Goal: Information Seeking & Learning: Learn about a topic

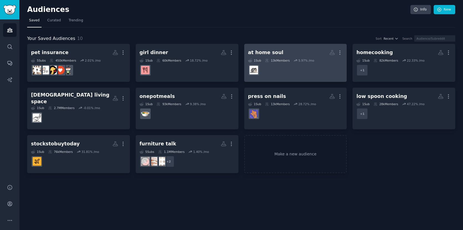
click at [283, 51] on h2 "at home soul More" at bounding box center [295, 53] width 95 height 10
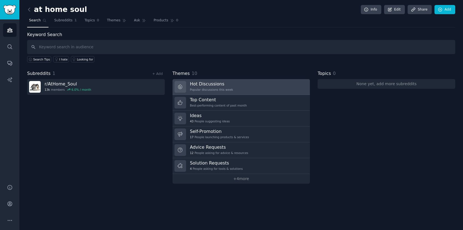
click at [218, 84] on h3 "Hot Discussions" at bounding box center [211, 84] width 43 height 6
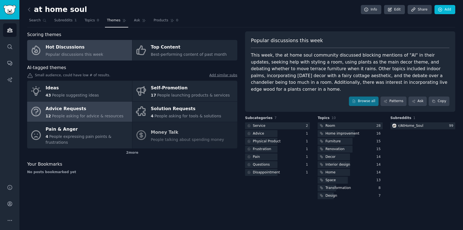
click at [97, 106] on div "Advice Requests" at bounding box center [85, 108] width 78 height 9
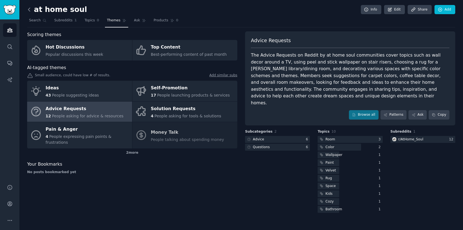
click at [31, 9] on icon at bounding box center [29, 10] width 6 height 6
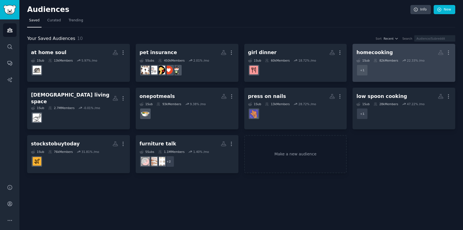
click at [394, 53] on h2 "homecooking More" at bounding box center [404, 53] width 95 height 10
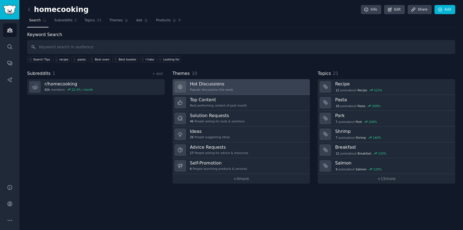
click at [216, 87] on div "Hot Discussions Popular discussions this week" at bounding box center [211, 87] width 43 height 12
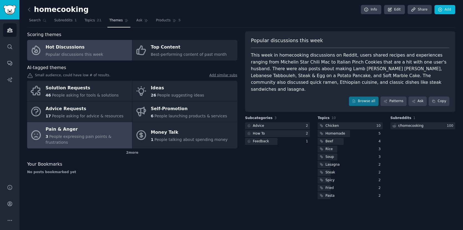
click at [83, 127] on div "Pain & Anger" at bounding box center [88, 129] width 84 height 9
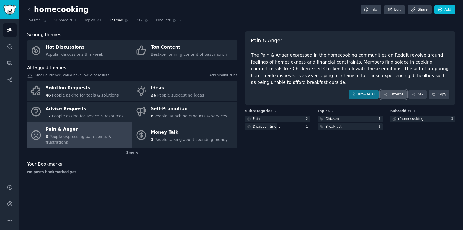
click at [391, 96] on link "Patterns" at bounding box center [394, 94] width 26 height 9
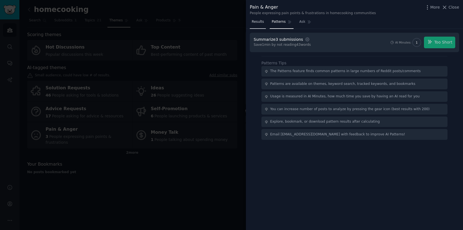
click at [262, 21] on span "Results" at bounding box center [258, 21] width 12 height 5
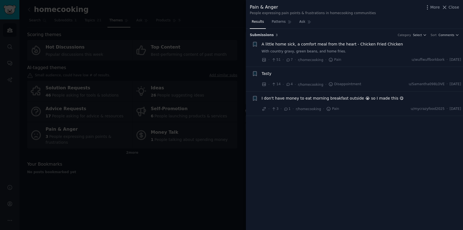
click at [130, 165] on div at bounding box center [231, 115] width 463 height 230
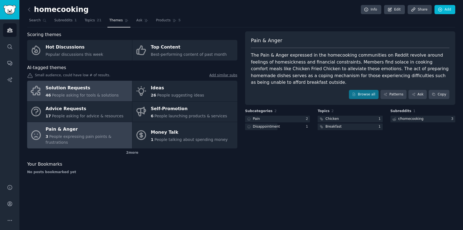
click at [113, 93] on span "People asking for tools & solutions" at bounding box center [85, 95] width 67 height 4
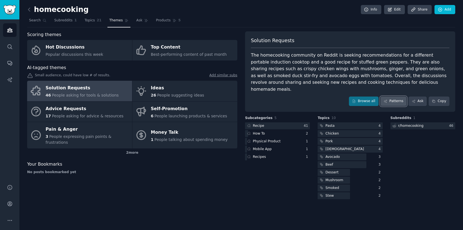
click at [389, 96] on link "Patterns" at bounding box center [394, 100] width 26 height 9
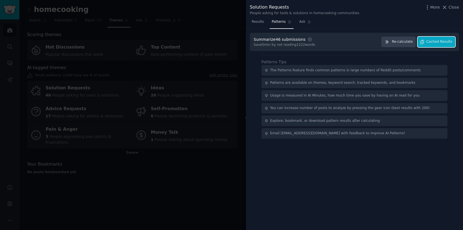
drag, startPoint x: 434, startPoint y: 43, endPoint x: 435, endPoint y: 55, distance: 11.6
click at [435, 54] on div "Summarize 46 submissions Settings Save 5 min by not reading 1222 words Re-calcu…" at bounding box center [354, 129] width 217 height 201
click at [435, 43] on span "Cached Results" at bounding box center [440, 41] width 26 height 5
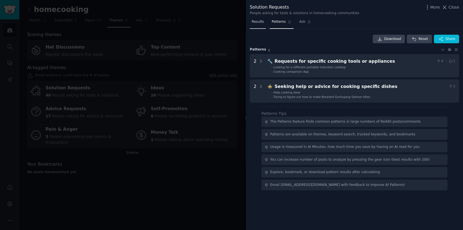
click at [263, 25] on link "Results" at bounding box center [258, 22] width 16 height 11
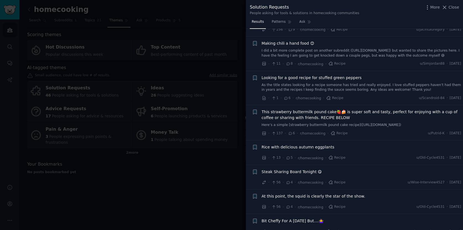
scroll to position [122, 0]
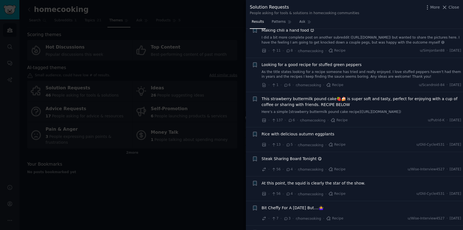
click at [201, 56] on div at bounding box center [231, 115] width 463 height 230
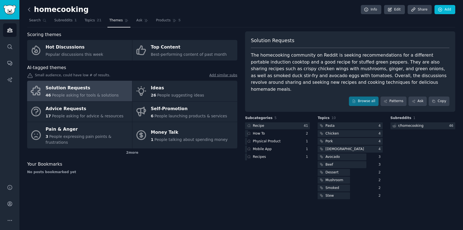
click at [30, 10] on icon at bounding box center [29, 10] width 6 height 6
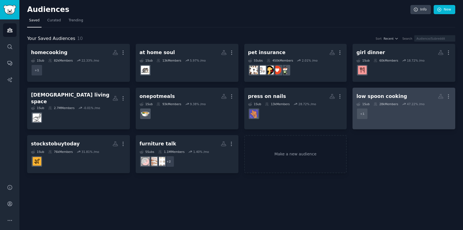
click at [368, 93] on div "low spoon cooking" at bounding box center [382, 96] width 51 height 7
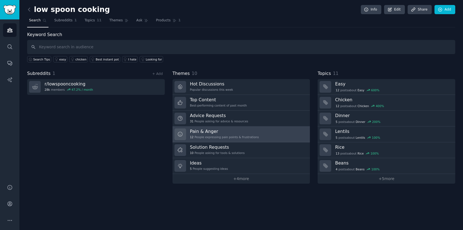
click at [206, 133] on h3 "Pain & Anger" at bounding box center [224, 131] width 69 height 6
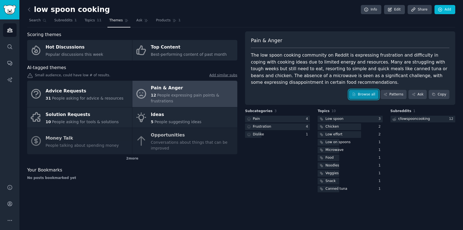
click at [367, 98] on link "Browse all" at bounding box center [364, 94] width 30 height 9
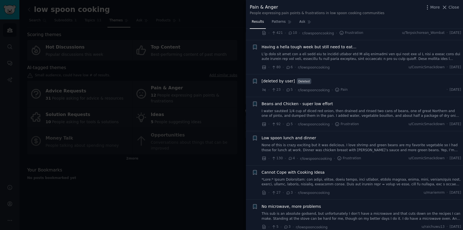
scroll to position [190, 0]
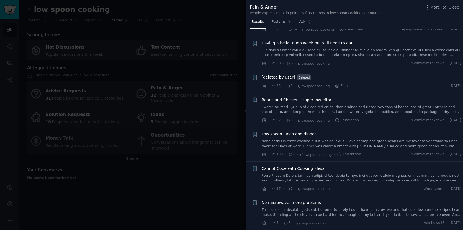
click at [200, 183] on div at bounding box center [231, 115] width 463 height 230
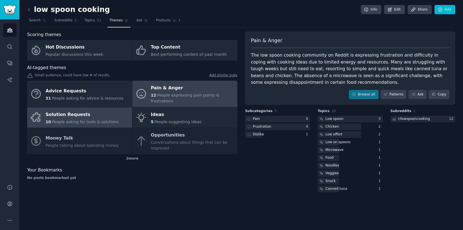
click at [83, 111] on div "Solution Requests" at bounding box center [82, 114] width 73 height 9
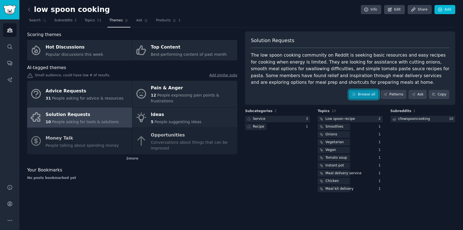
click at [367, 96] on link "Browse all" at bounding box center [364, 94] width 30 height 9
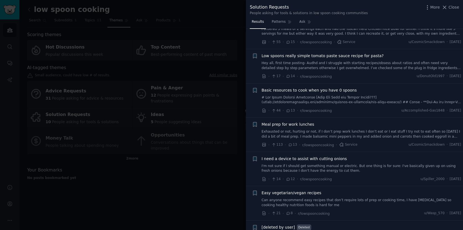
scroll to position [120, 0]
click at [289, 158] on span "I need a device to assist with cutting onions" at bounding box center [304, 158] width 85 height 6
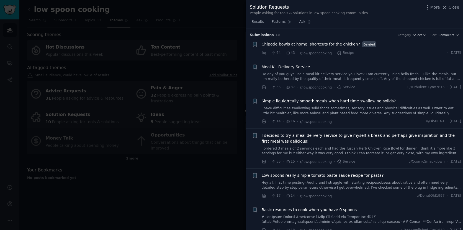
click at [216, 96] on div at bounding box center [231, 115] width 463 height 230
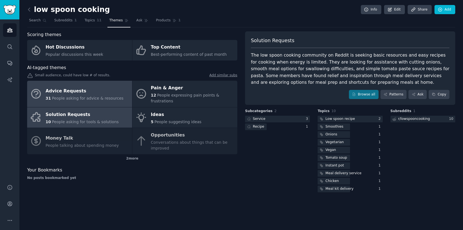
click at [93, 94] on div "Advice Requests" at bounding box center [85, 90] width 78 height 9
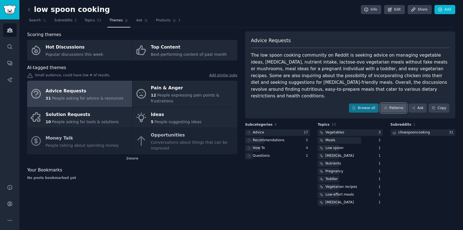
click at [391, 103] on link "Patterns" at bounding box center [394, 107] width 26 height 9
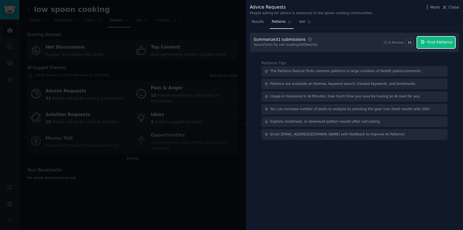
click at [436, 42] on span "Find Patterns" at bounding box center [439, 42] width 25 height 6
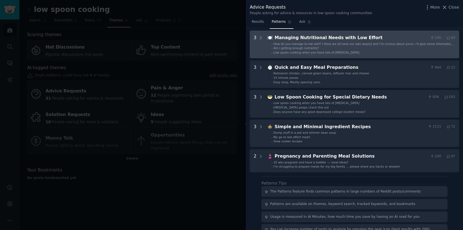
scroll to position [57, 0]
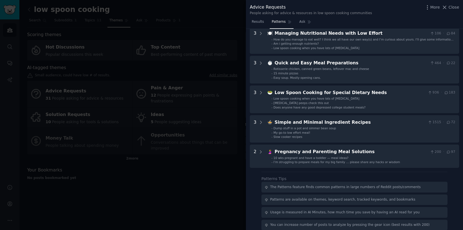
click at [188, 83] on div at bounding box center [231, 115] width 463 height 230
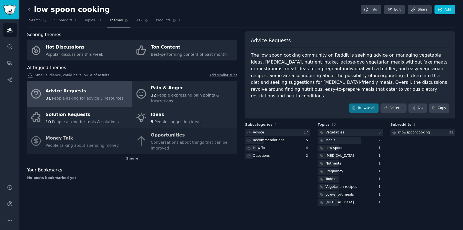
click at [30, 10] on icon at bounding box center [29, 10] width 6 height 6
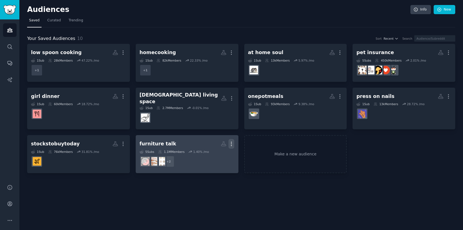
click at [232, 141] on icon "button" at bounding box center [232, 144] width 6 height 6
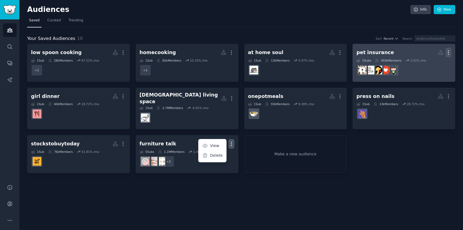
click at [449, 53] on icon "button" at bounding box center [449, 53] width 6 height 6
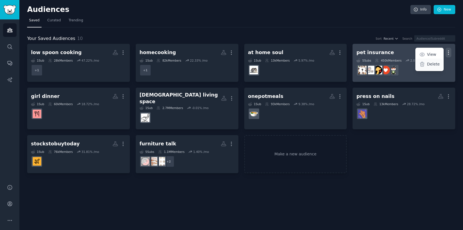
click at [435, 66] on p "Delete" at bounding box center [433, 64] width 13 height 6
